Goal: Navigation & Orientation: Understand site structure

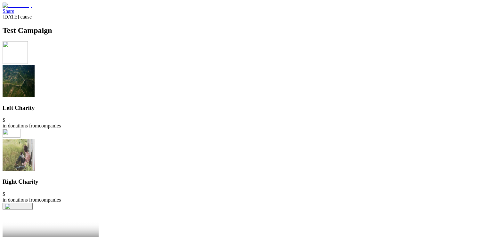
click at [32, 8] on img at bounding box center [17, 6] width 29 height 6
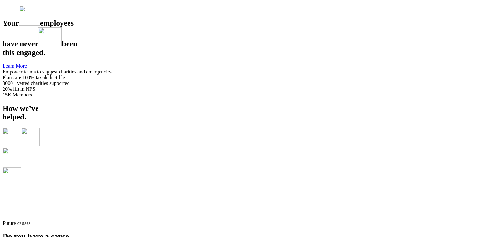
scroll to position [1179, 0]
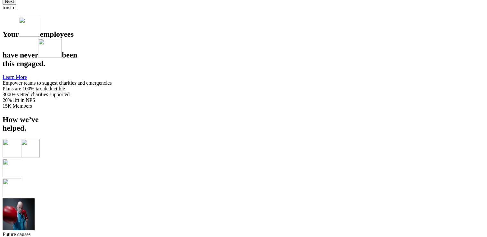
click at [21, 190] on img at bounding box center [12, 188] width 19 height 19
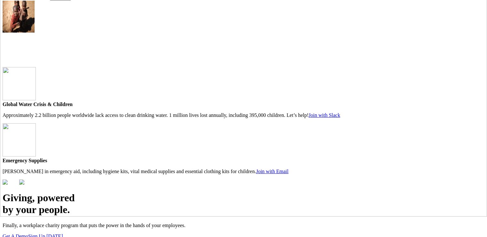
scroll to position [0, 0]
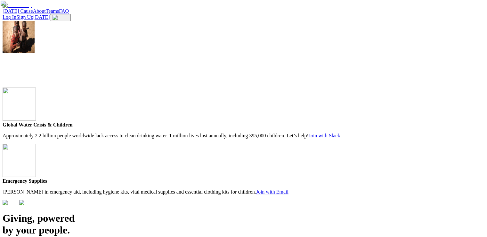
click at [32, 8] on img at bounding box center [17, 6] width 29 height 6
click at [33, 14] on link "[DATE] Cause" at bounding box center [18, 10] width 30 height 5
click at [46, 14] on link "About" at bounding box center [39, 10] width 13 height 5
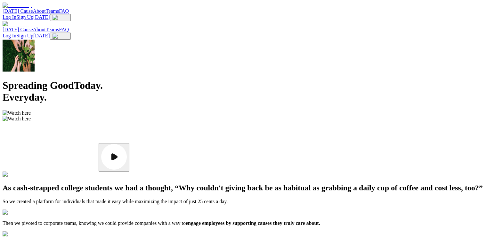
click at [59, 27] on link "Teams" at bounding box center [52, 29] width 13 height 5
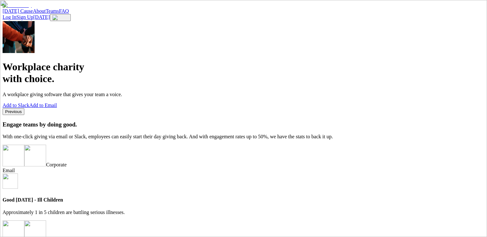
click at [69, 14] on link "FAQ" at bounding box center [64, 10] width 10 height 5
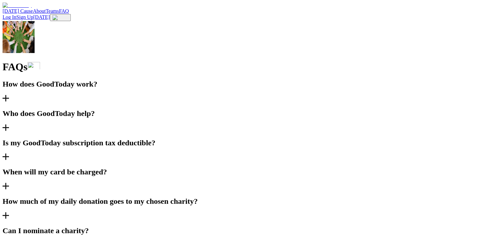
click at [33, 14] on link "[DATE] Cause" at bounding box center [18, 10] width 30 height 5
